Goal: Task Accomplishment & Management: Complete application form

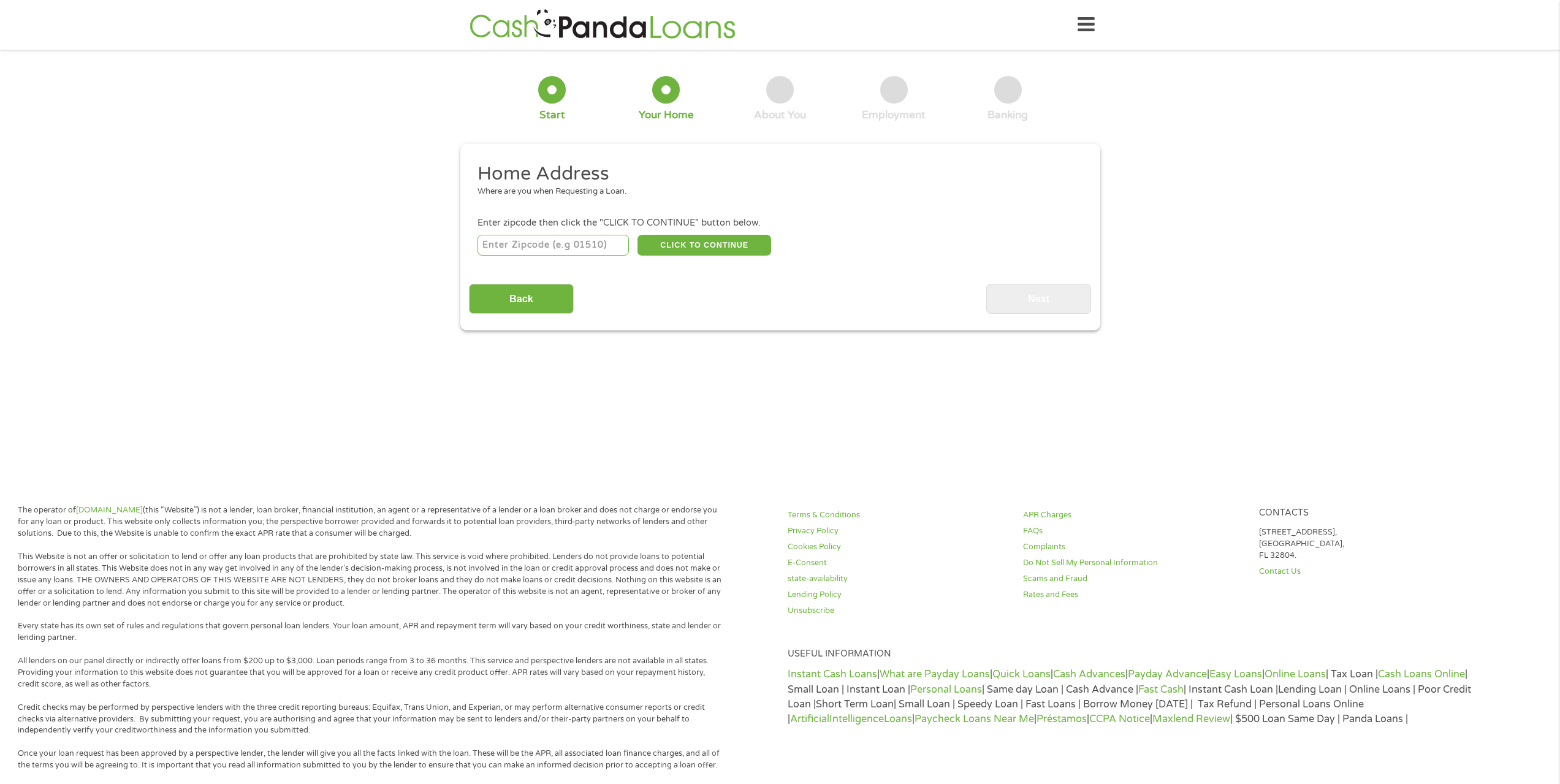
click at [541, 248] on input "number" at bounding box center [553, 245] width 151 height 21
type input "80233"
click at [818, 290] on div "Back Next" at bounding box center [780, 294] width 623 height 39
click at [731, 250] on button "CLICK TO CONTINUE" at bounding box center [704, 245] width 133 height 21
type input "80233"
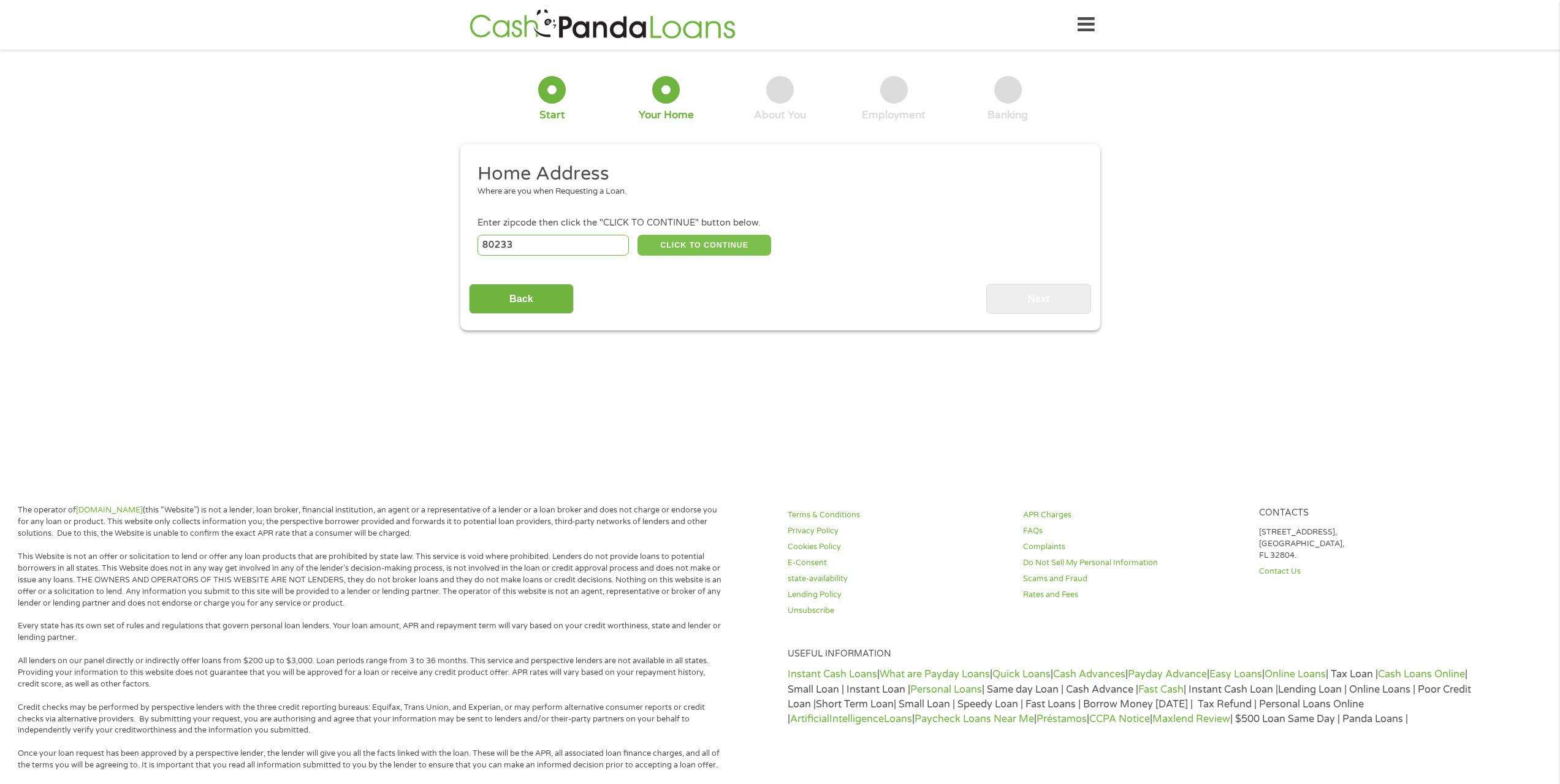
type input "[GEOGRAPHIC_DATA]"
select select "[US_STATE]"
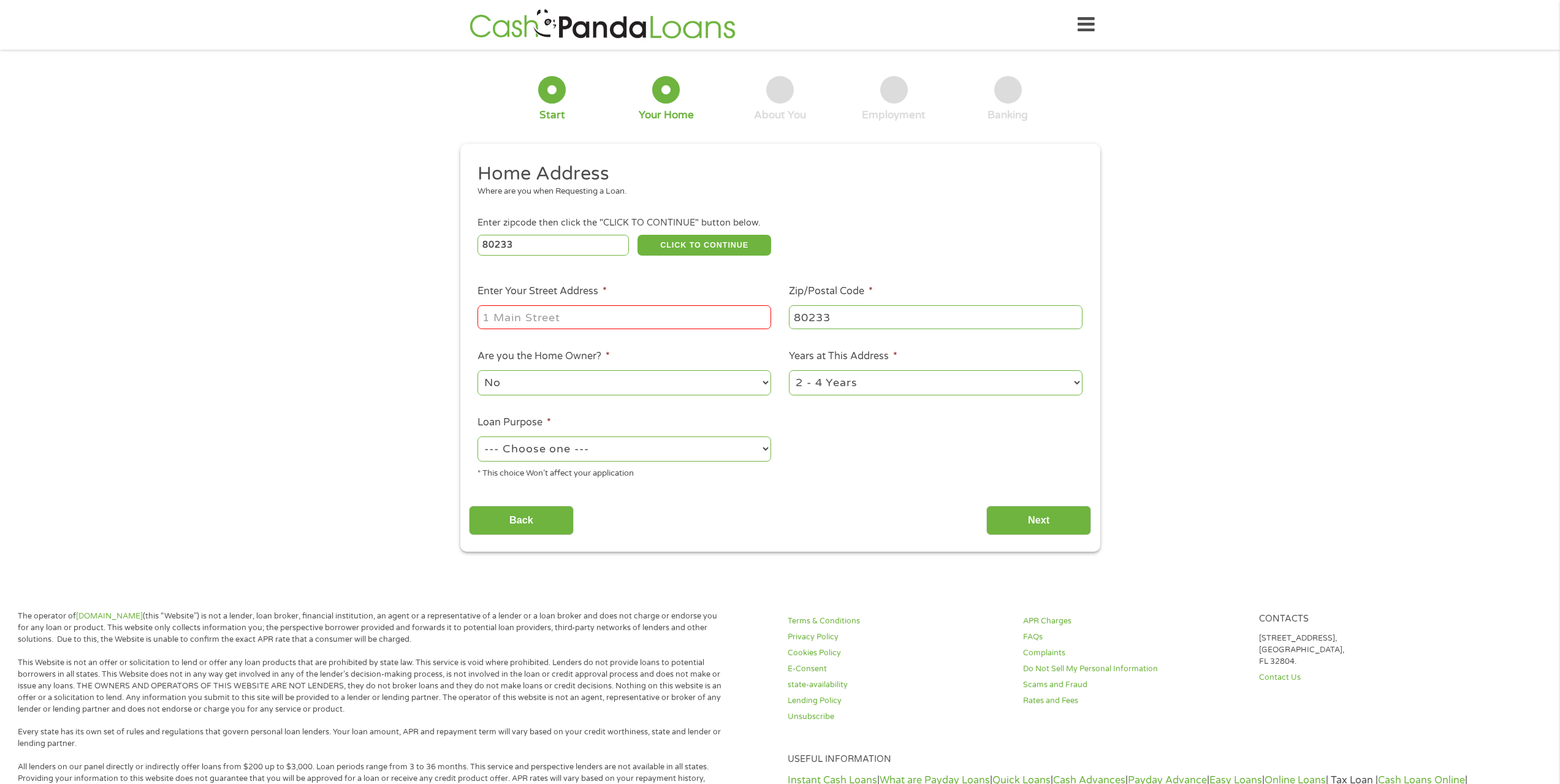
click at [701, 322] on input "Enter Your Street Address *" at bounding box center [624, 317] width 293 height 23
type input "[STREET_ADDRESS][US_STATE]"
click at [688, 381] on select "No Yes" at bounding box center [624, 382] width 293 height 25
click at [477, 370] on select "No Yes" at bounding box center [624, 382] width 293 height 25
click at [845, 384] on select "1 Year or less 1 - 2 Years 2 - 4 Years Over 4 Years" at bounding box center [936, 382] width 293 height 25
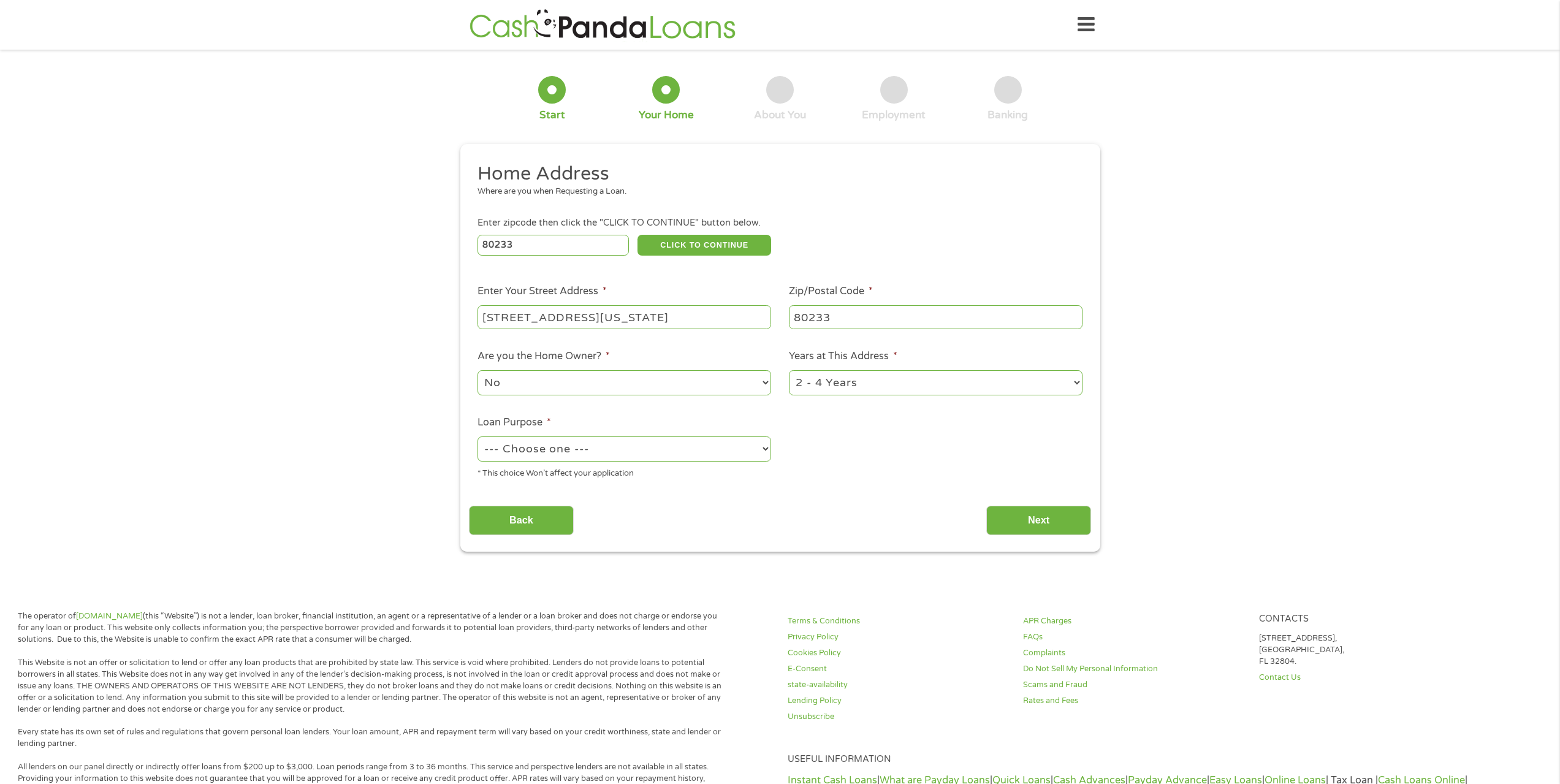
select select "12months"
click at [789, 370] on select "1 Year or less 1 - 2 Years 2 - 4 Years Over 4 Years" at bounding box center [936, 382] width 293 height 25
click at [685, 458] on select "--- Choose one --- Pay Bills Debt Consolidation Home Improvement Major Purchase…" at bounding box center [624, 449] width 293 height 25
select select "paybills"
click at [477, 437] on select "--- Choose one --- Pay Bills Debt Consolidation Home Improvement Major Purchase…" at bounding box center [624, 449] width 293 height 25
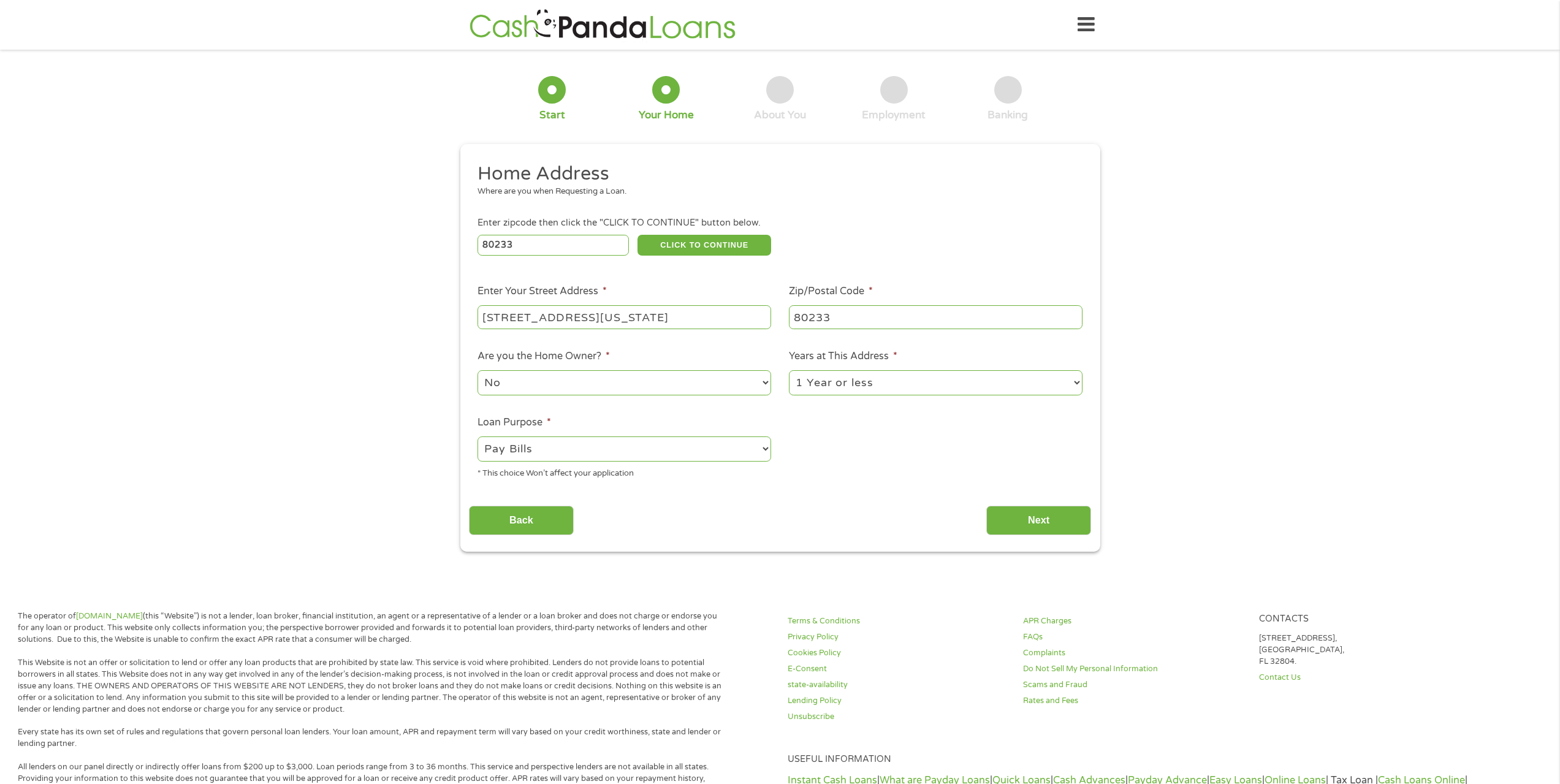
click at [848, 458] on ul "Home Address Where are you when Requesting a Loan. Enter zipcode then click the…" at bounding box center [780, 325] width 623 height 327
click at [702, 315] on input "[STREET_ADDRESS][US_STATE]" at bounding box center [624, 317] width 293 height 23
type input "[STREET_ADDRESS][US_STATE]"
click at [973, 477] on ul "Home Address Where are you when Requesting a Loan. Enter zipcode then click the…" at bounding box center [780, 325] width 623 height 327
click at [1050, 529] on input "Next" at bounding box center [1039, 520] width 105 height 30
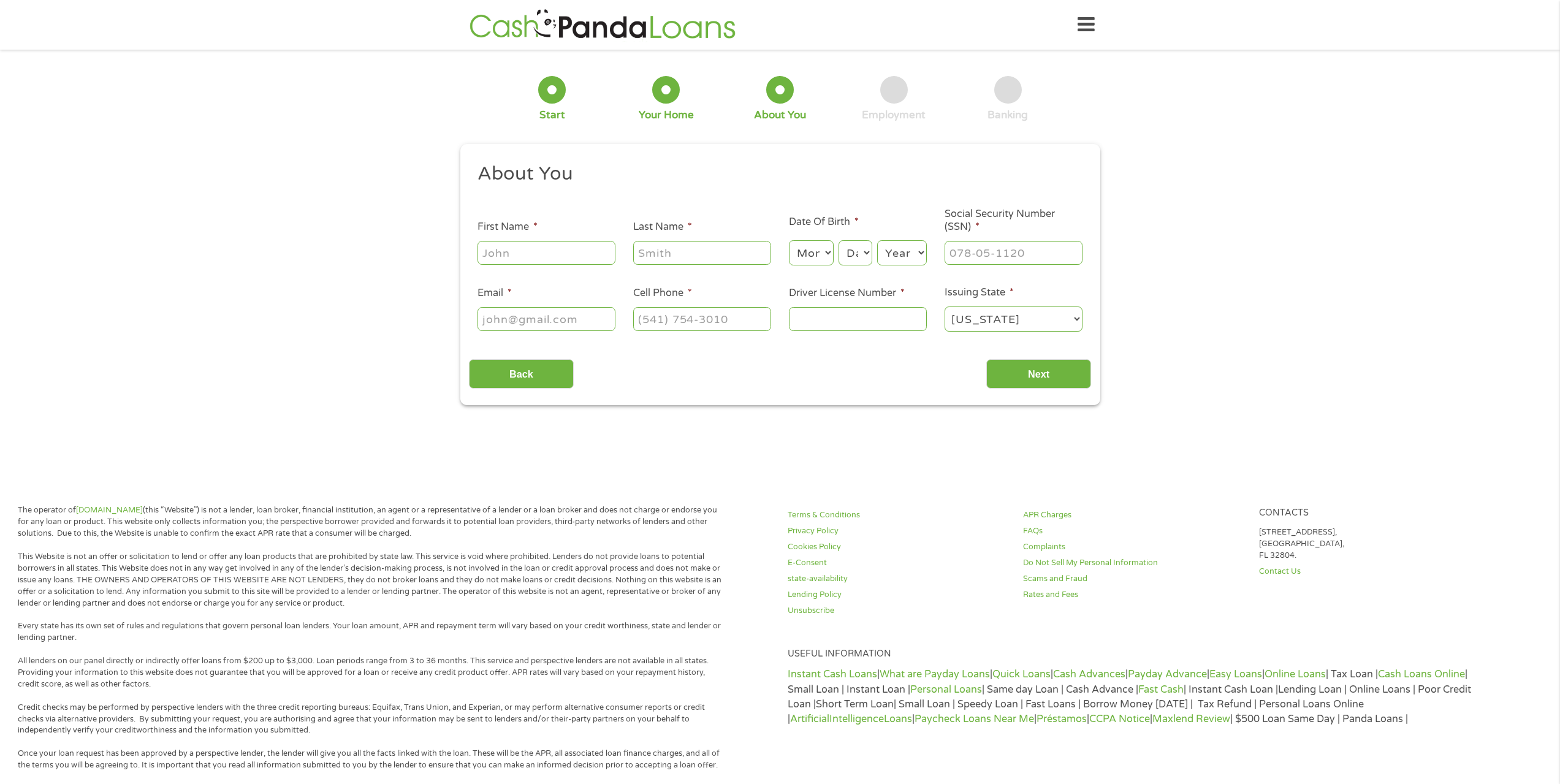
scroll to position [5, 5]
